Goal: Information Seeking & Learning: Learn about a topic

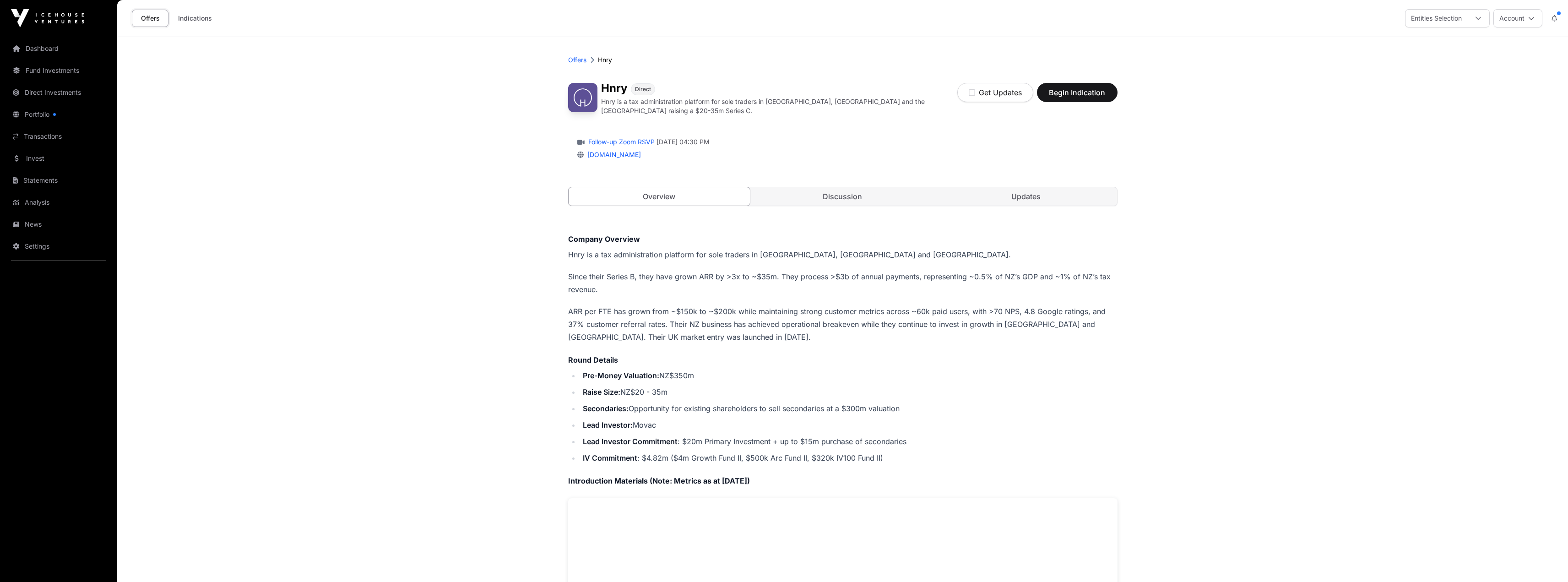
click at [850, 191] on link "Discussion" at bounding box center [842, 196] width 181 height 18
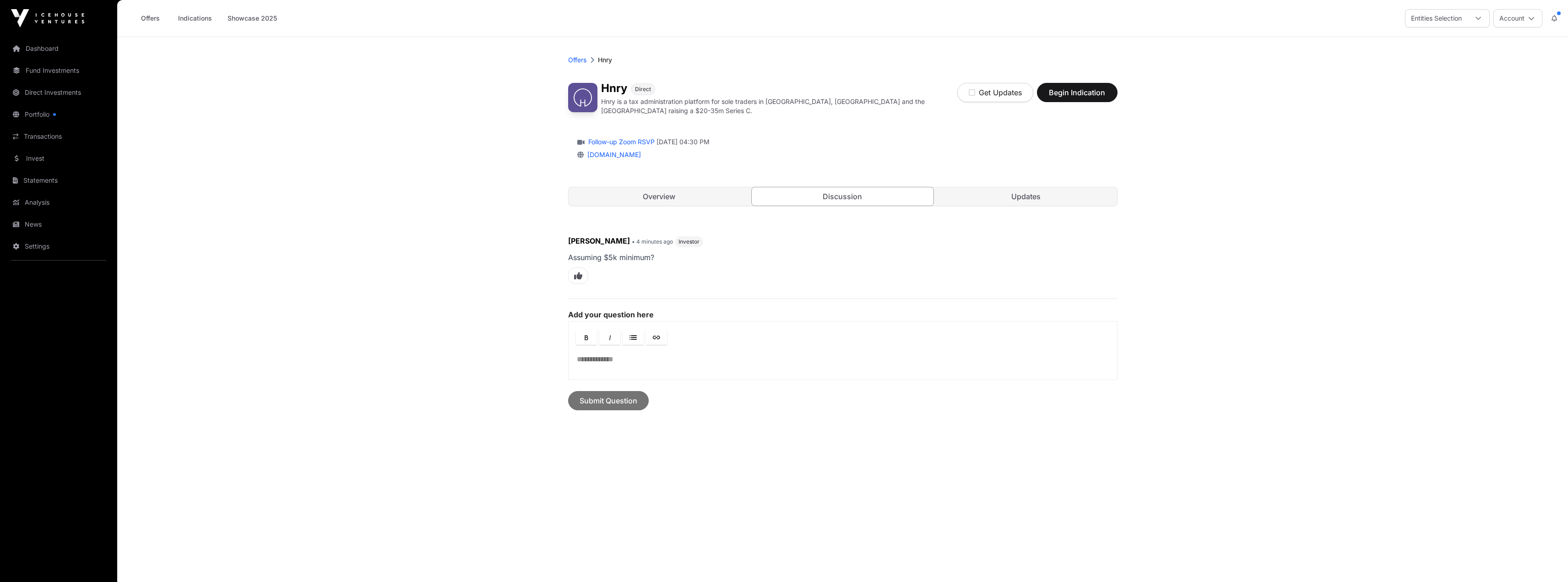
click at [1008, 195] on link "Updates" at bounding box center [1026, 196] width 181 height 18
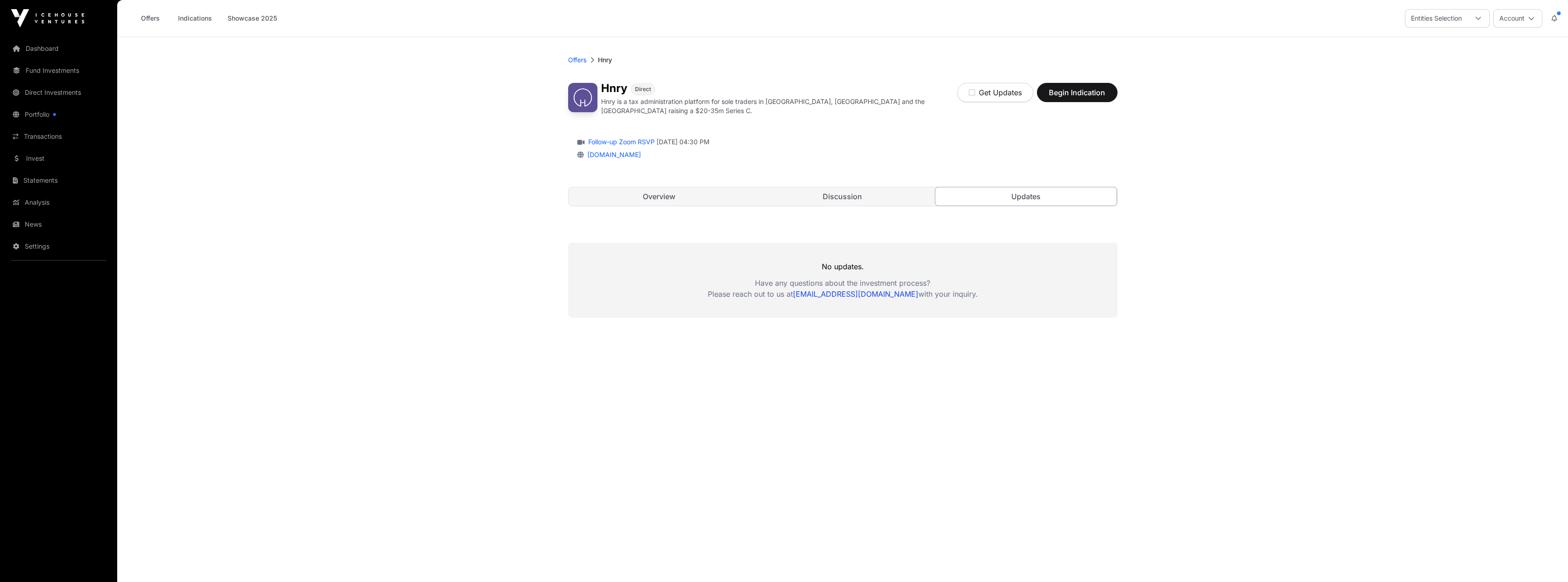
click at [802, 196] on link "Discussion" at bounding box center [842, 196] width 181 height 18
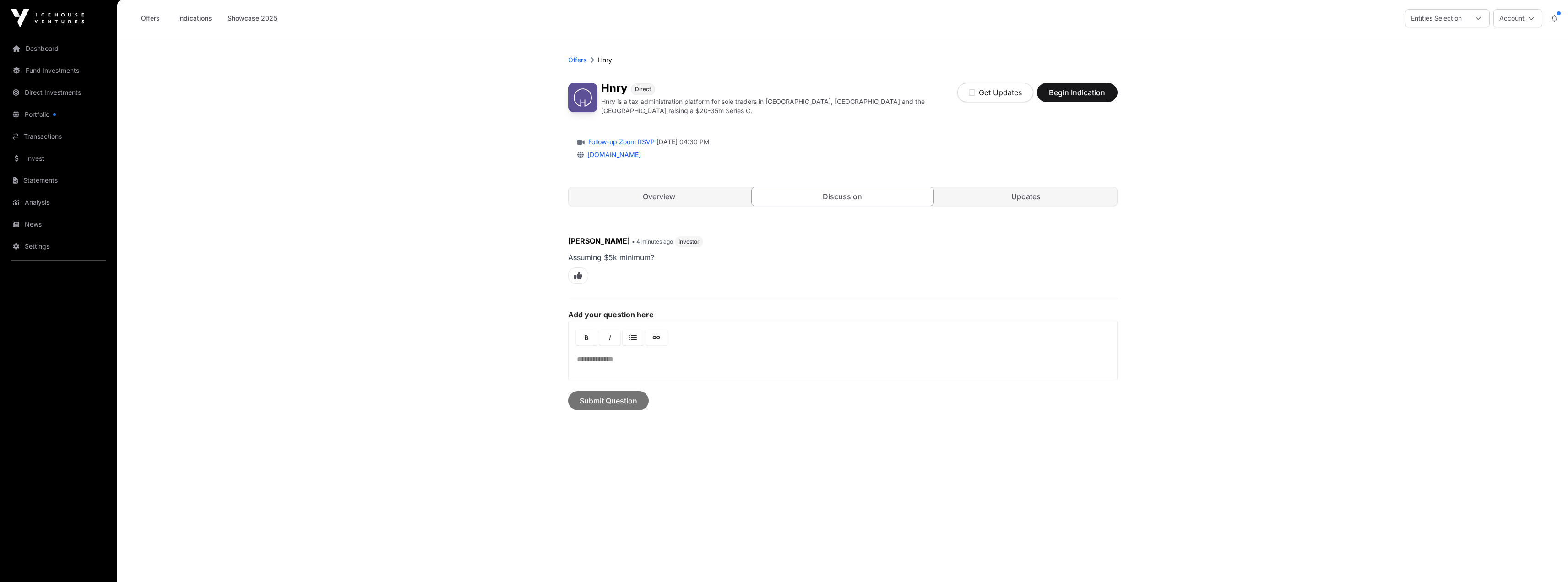
click at [661, 194] on link "Overview" at bounding box center [659, 196] width 181 height 18
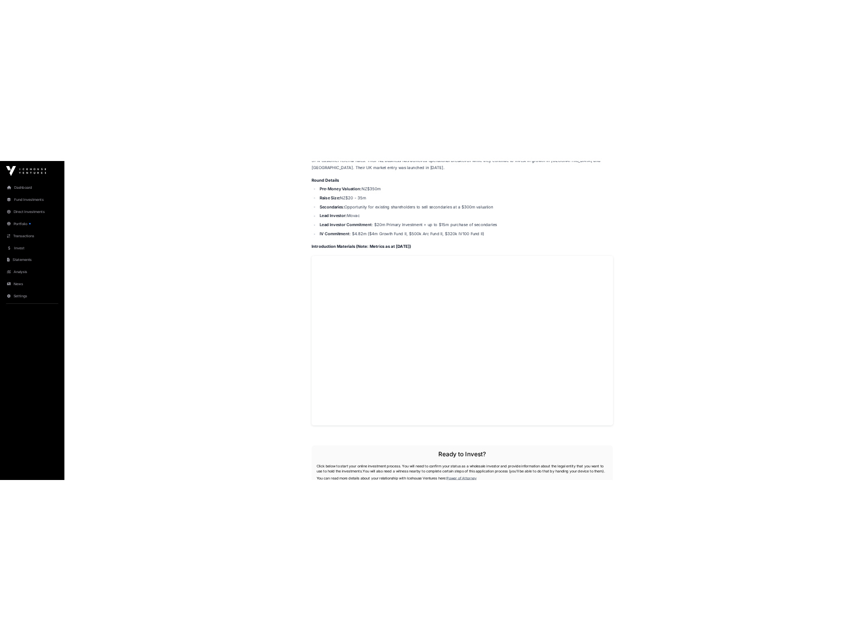
scroll to position [404, 0]
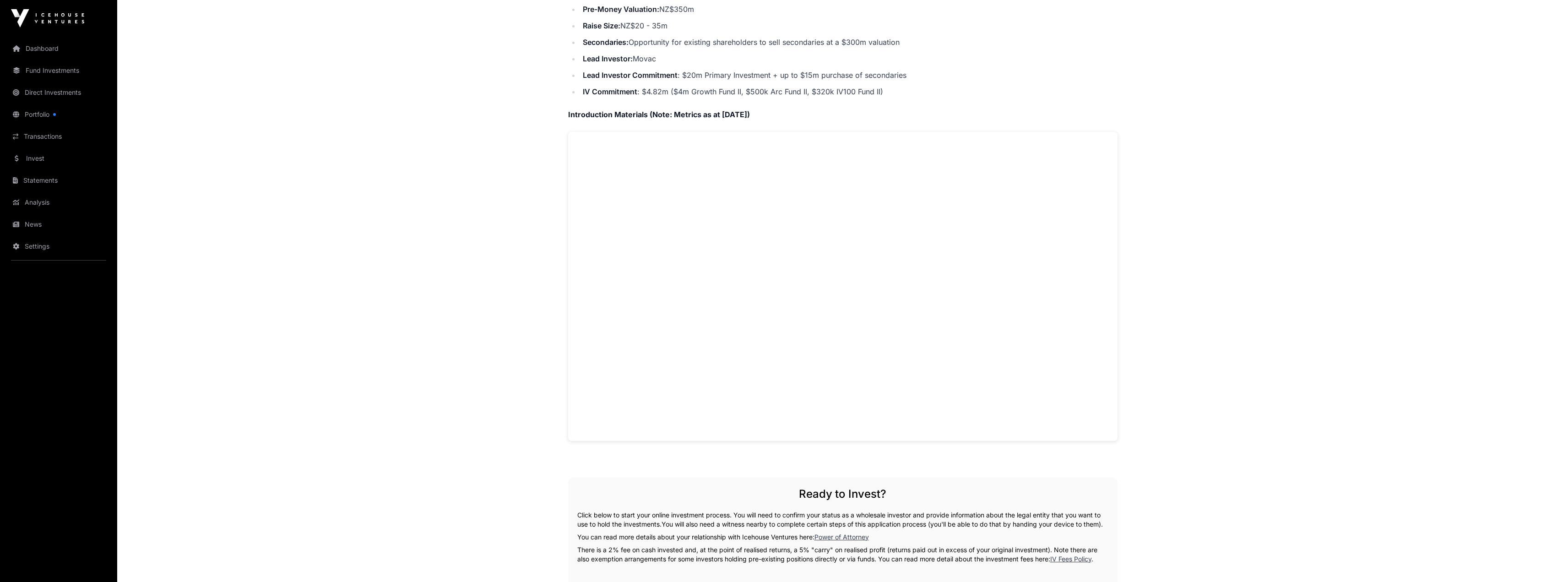
click at [454, 247] on main "Offers [PERSON_NAME] Direct Hnry is a tax administration platform for sole trad…" at bounding box center [842, 276] width 1451 height 1210
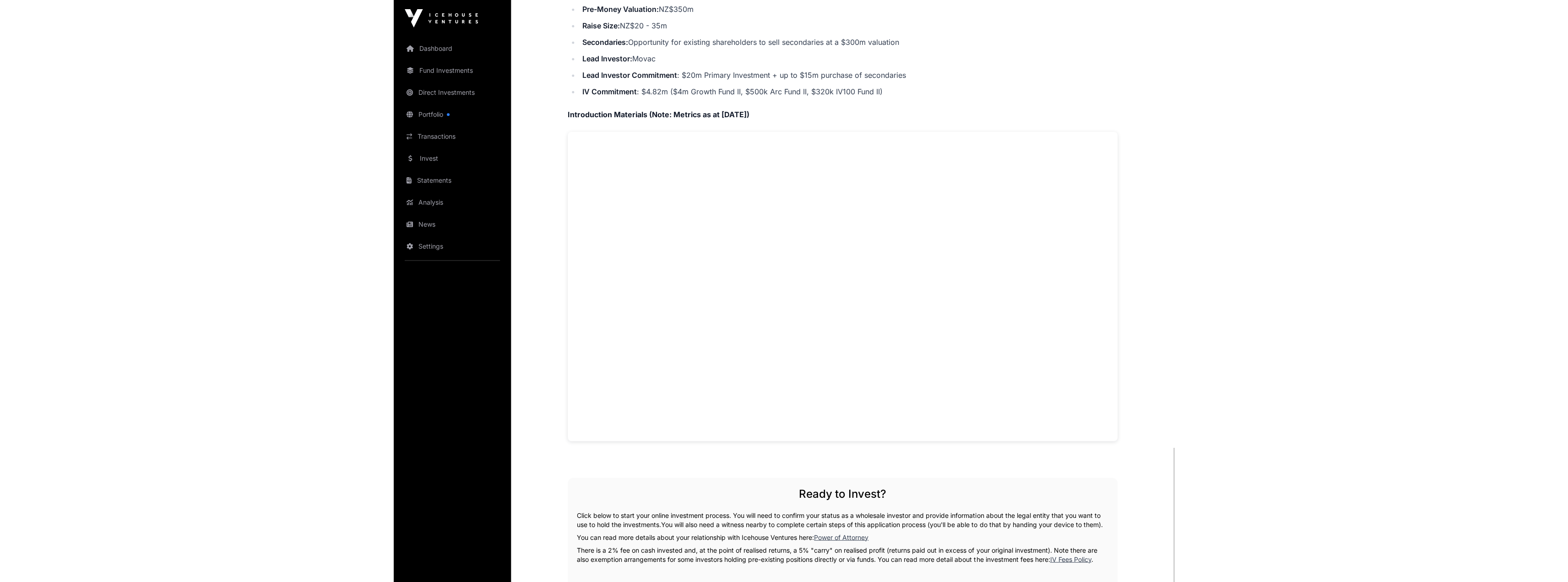
scroll to position [0, 0]
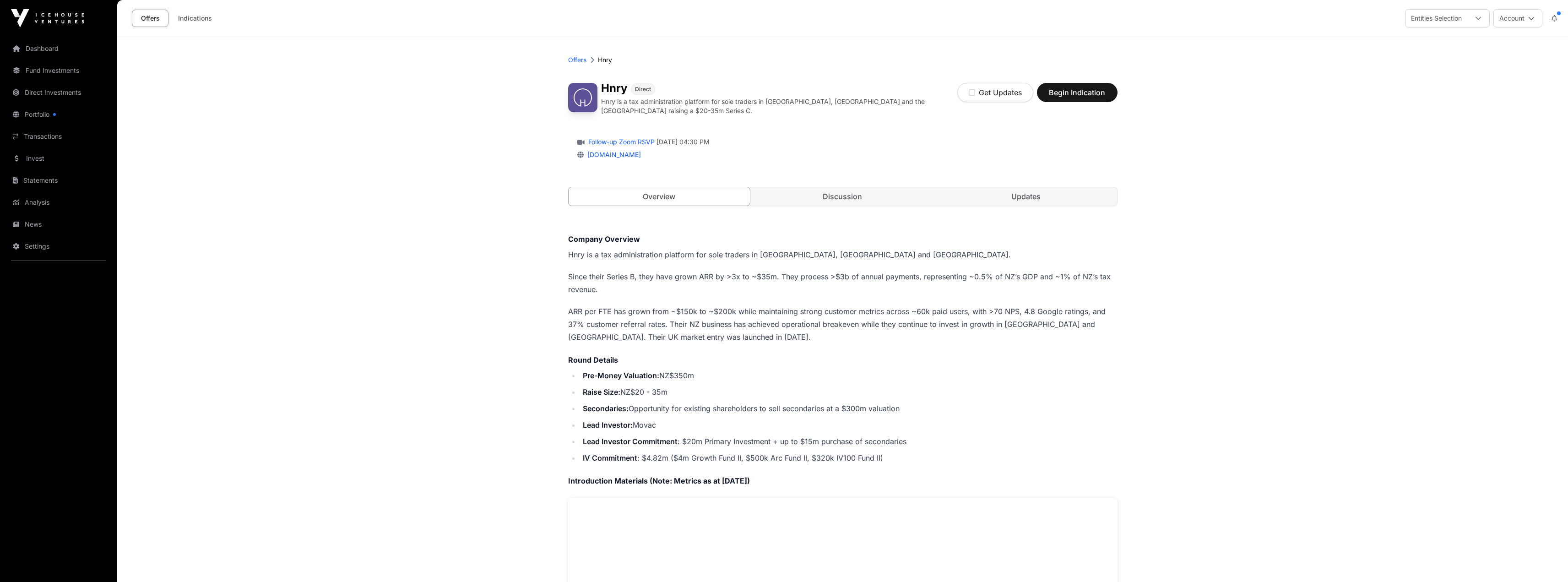
drag, startPoint x: 333, startPoint y: 108, endPoint x: 443, endPoint y: 21, distance: 140.2
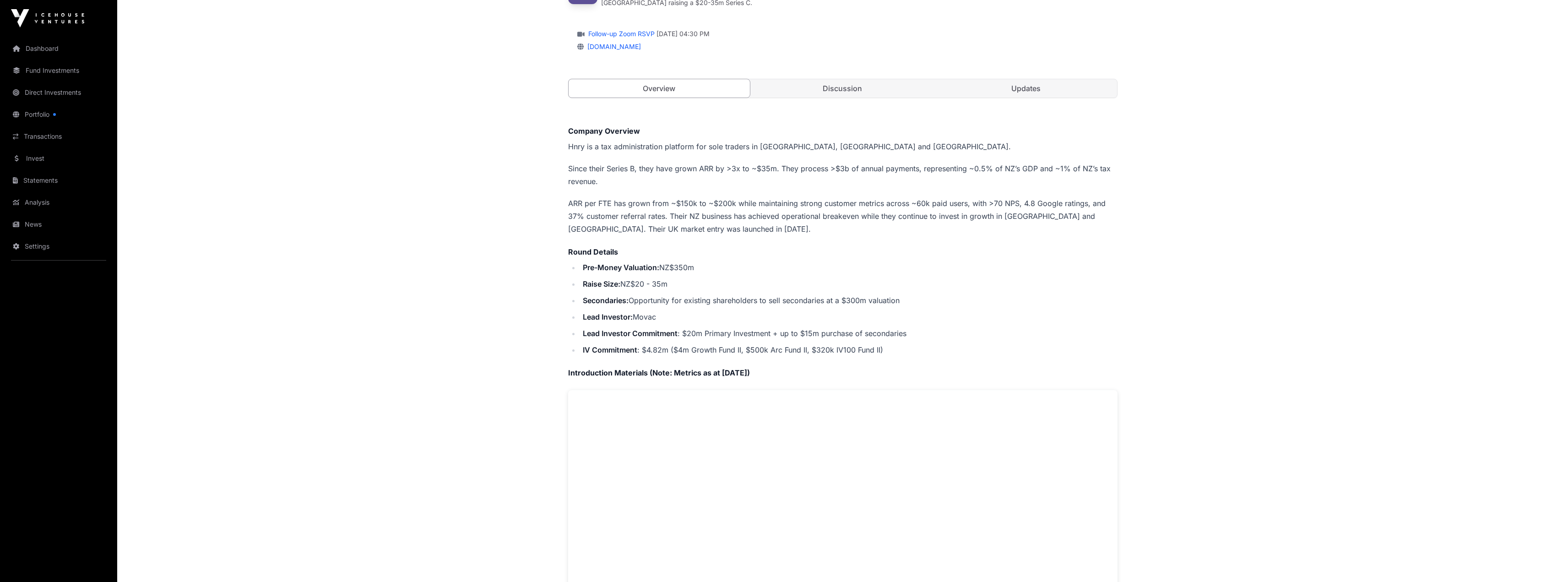
scroll to position [92, 0]
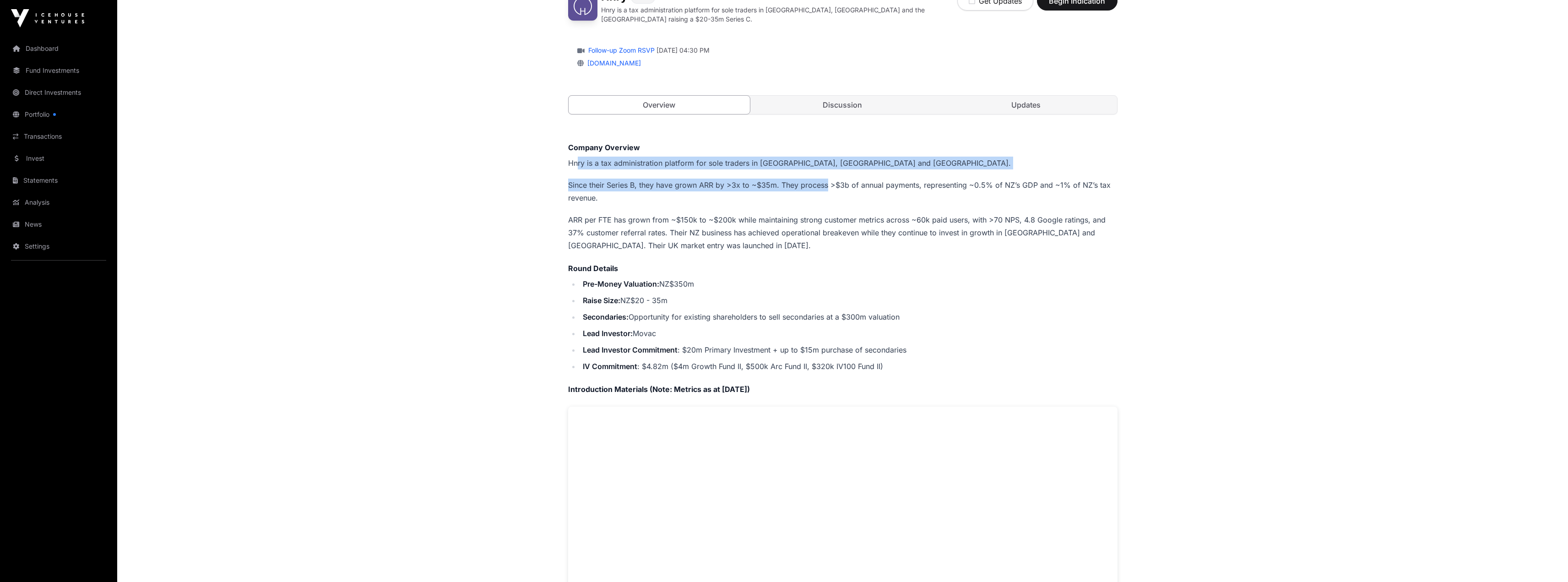
drag, startPoint x: 580, startPoint y: 162, endPoint x: 826, endPoint y: 167, distance: 246.1
click at [826, 167] on div "Company Overview Hnry is a tax administration platform for sole traders in [GEO…" at bounding box center [842, 428] width 550 height 573
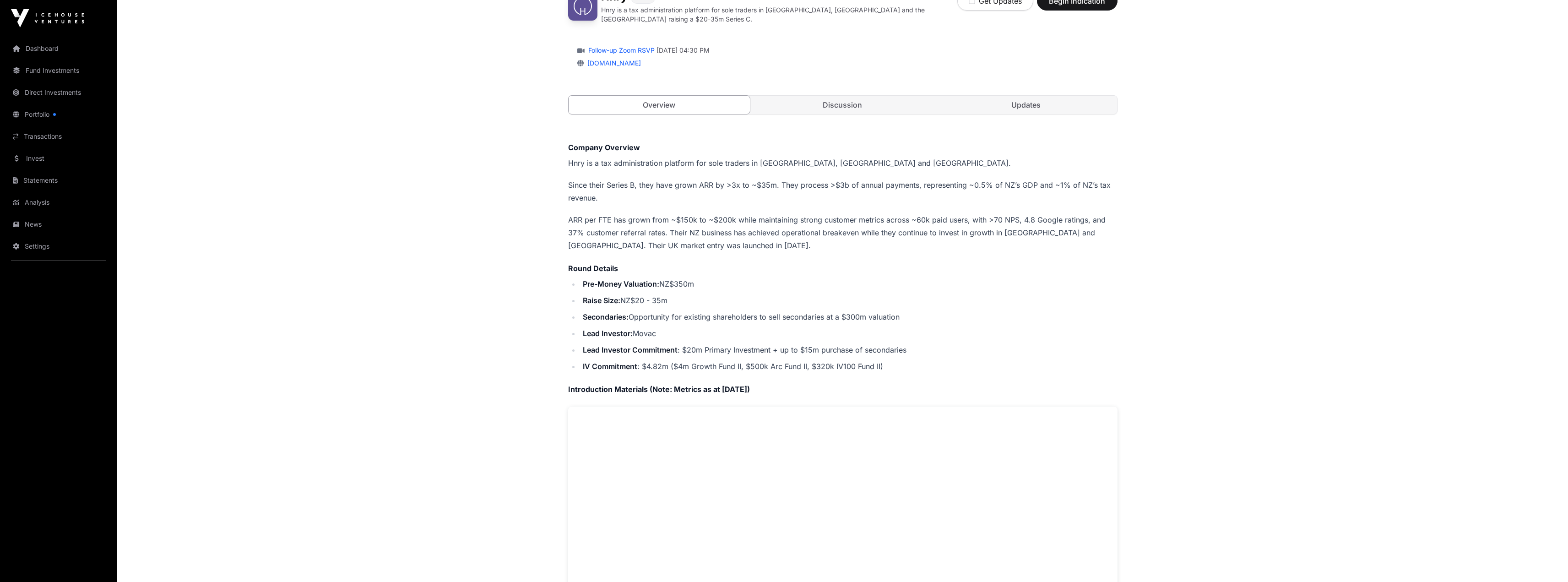
click at [472, 160] on main "Offers [PERSON_NAME] Direct Hnry is a tax administration platform for sole trad…" at bounding box center [842, 550] width 1451 height 1210
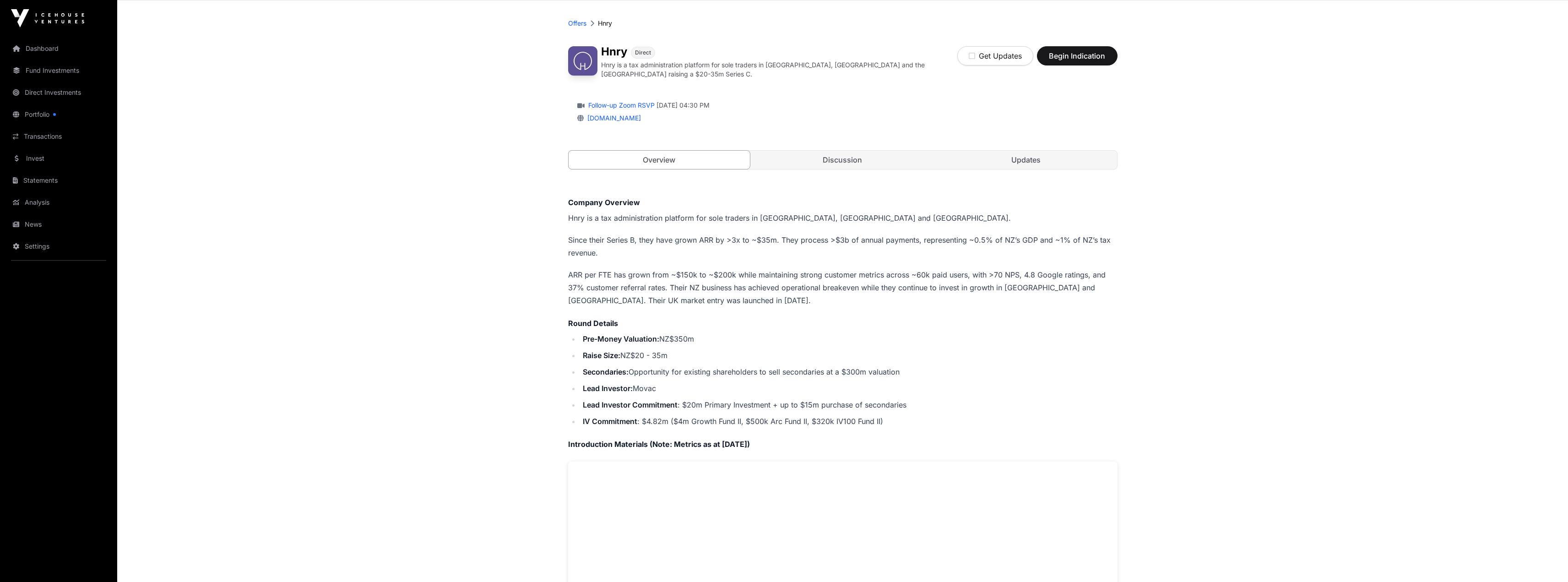
scroll to position [0, 0]
